Goal: Navigation & Orientation: Find specific page/section

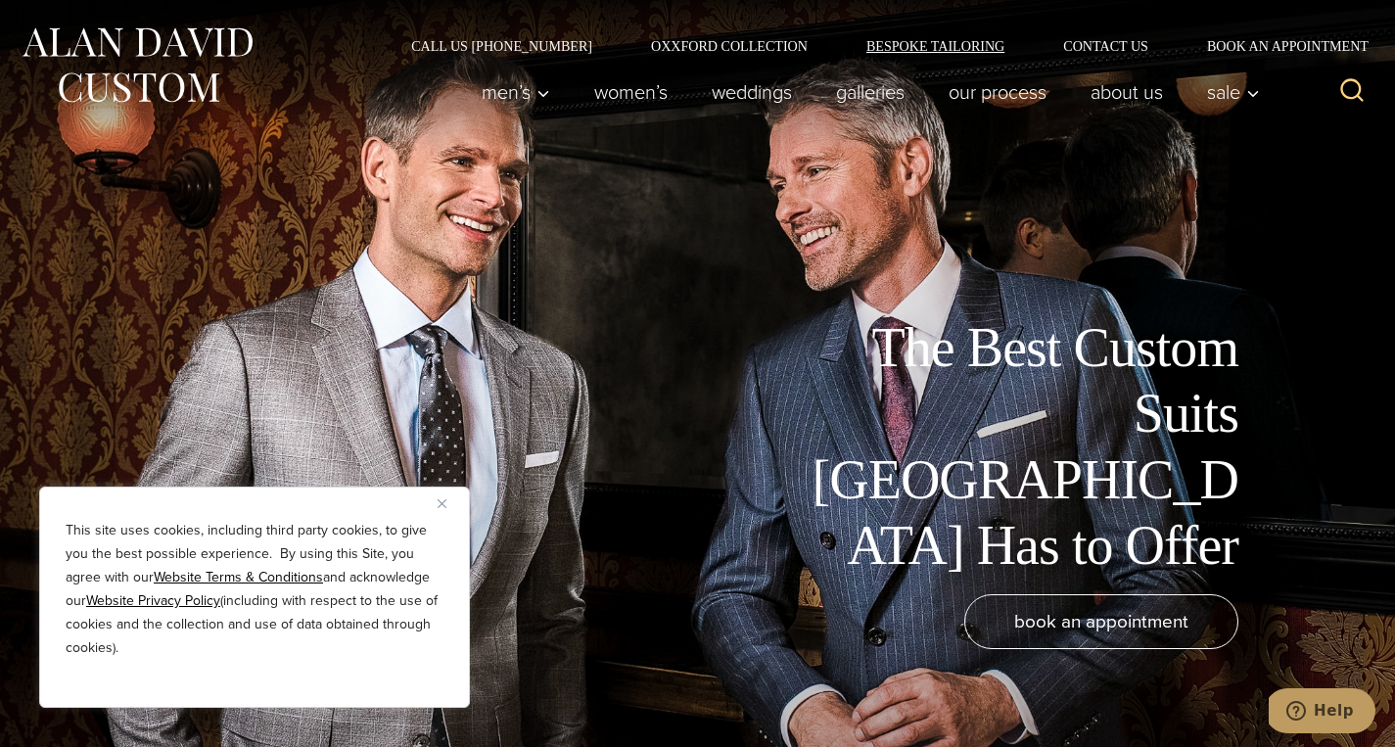
click at [911, 52] on link "Bespoke Tailoring" at bounding box center [935, 46] width 197 height 14
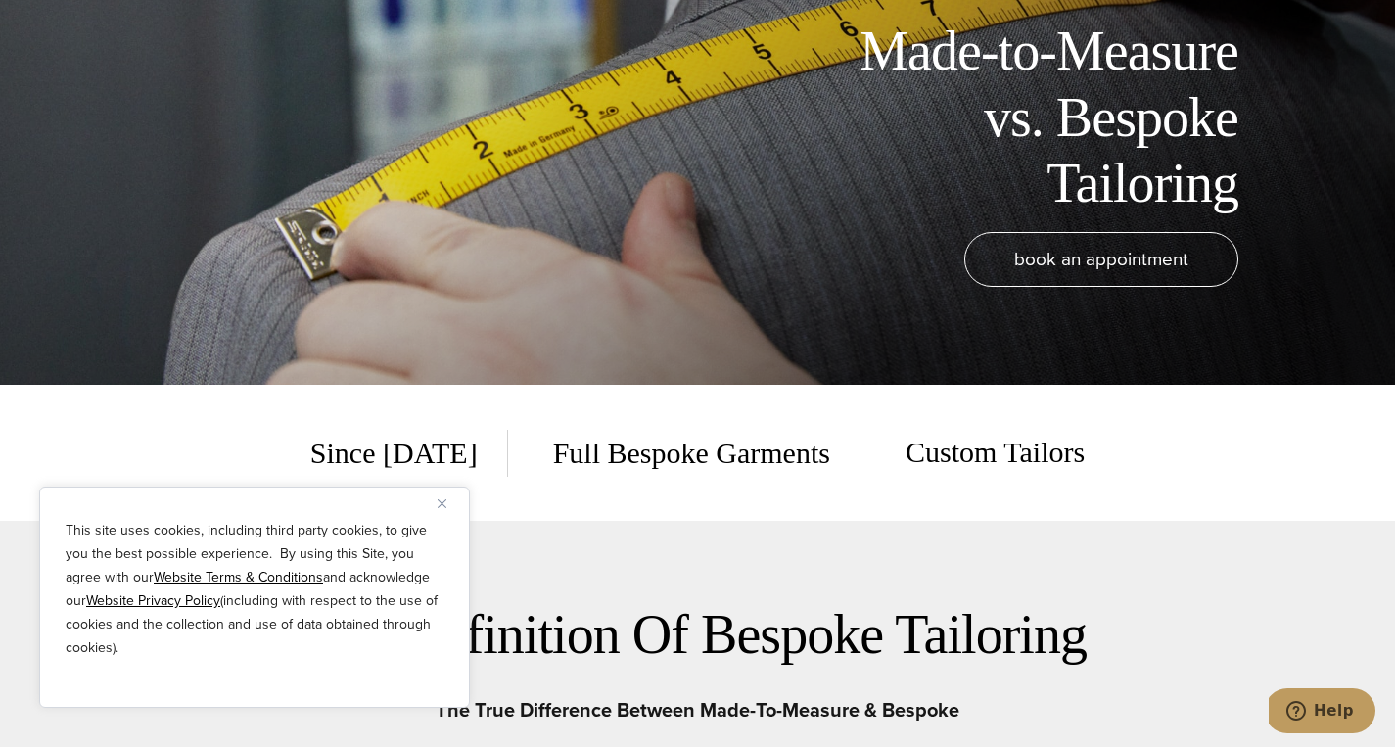
click at [441, 499] on img "Close" at bounding box center [442, 503] width 9 height 9
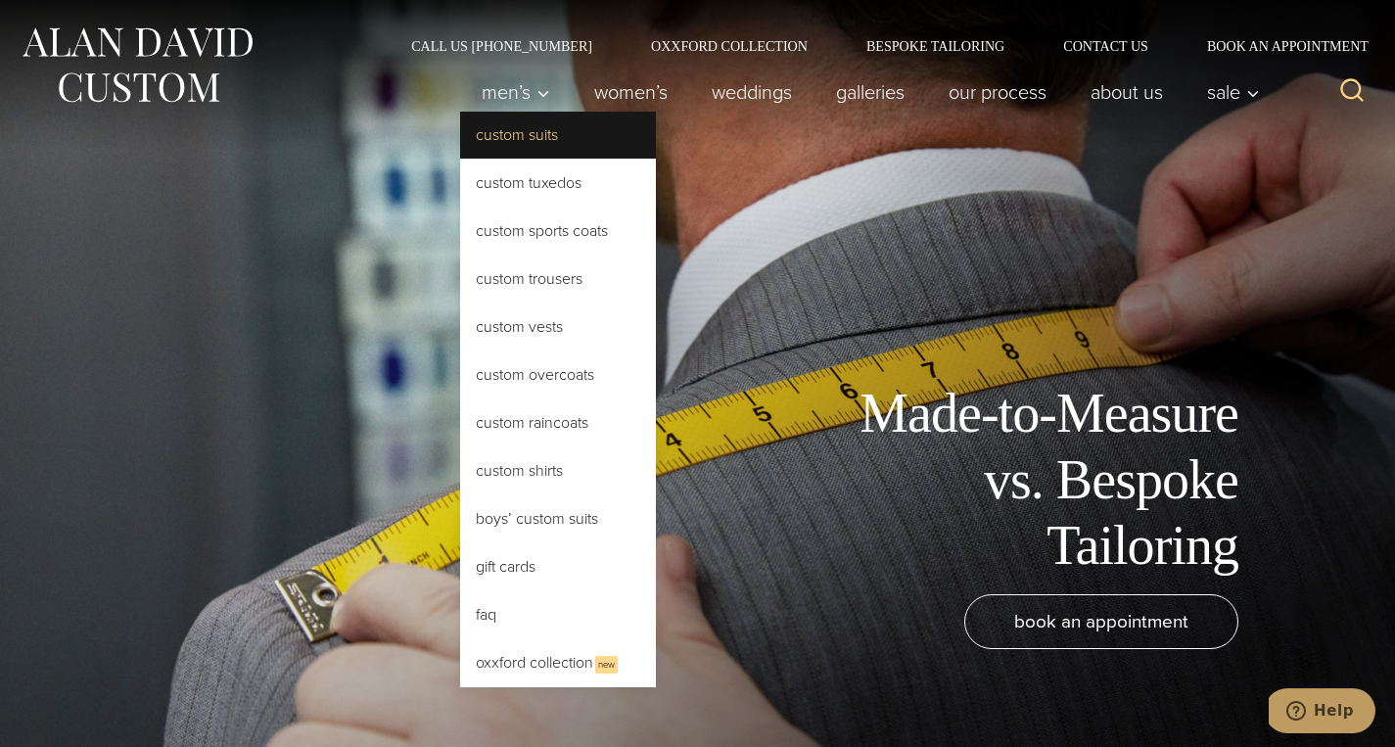
click at [493, 131] on link "Custom Suits" at bounding box center [558, 135] width 196 height 47
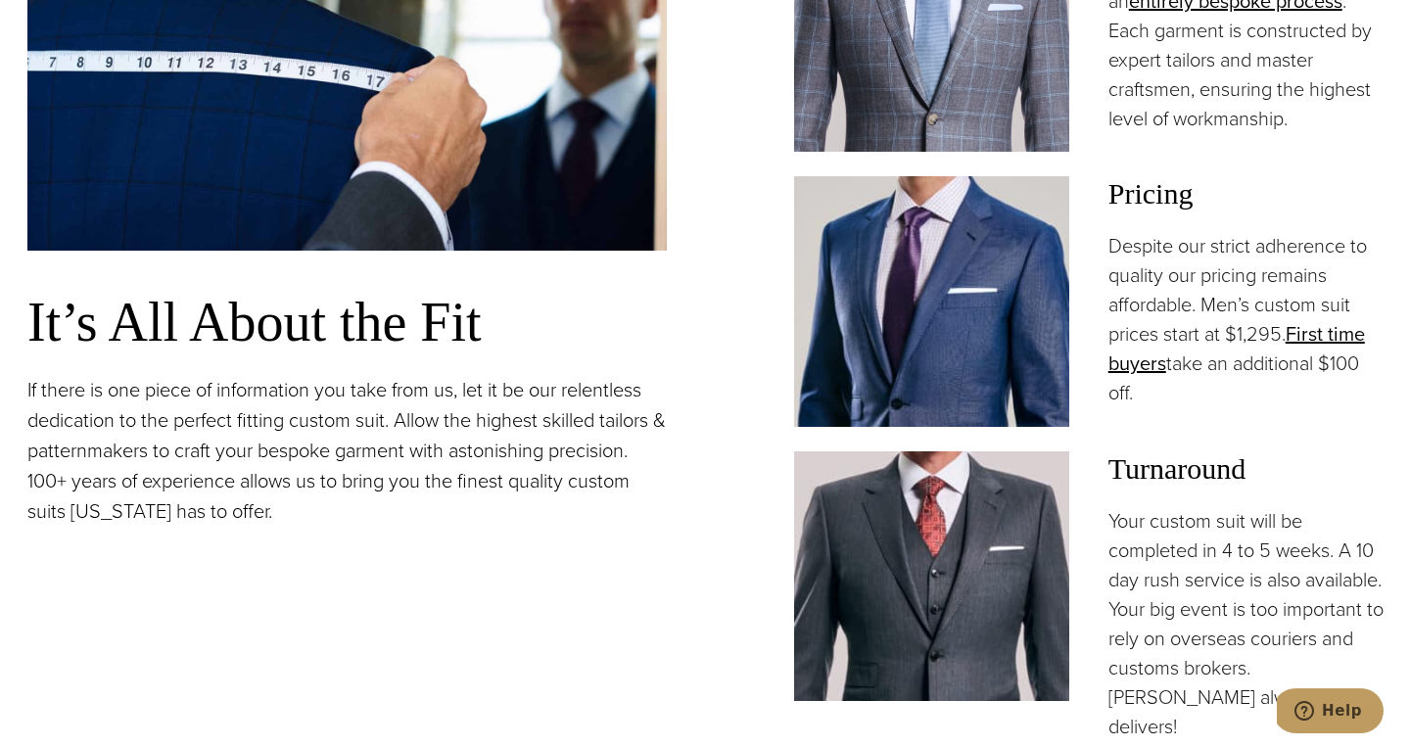
scroll to position [1606, 0]
